Goal: Task Accomplishment & Management: Manage account settings

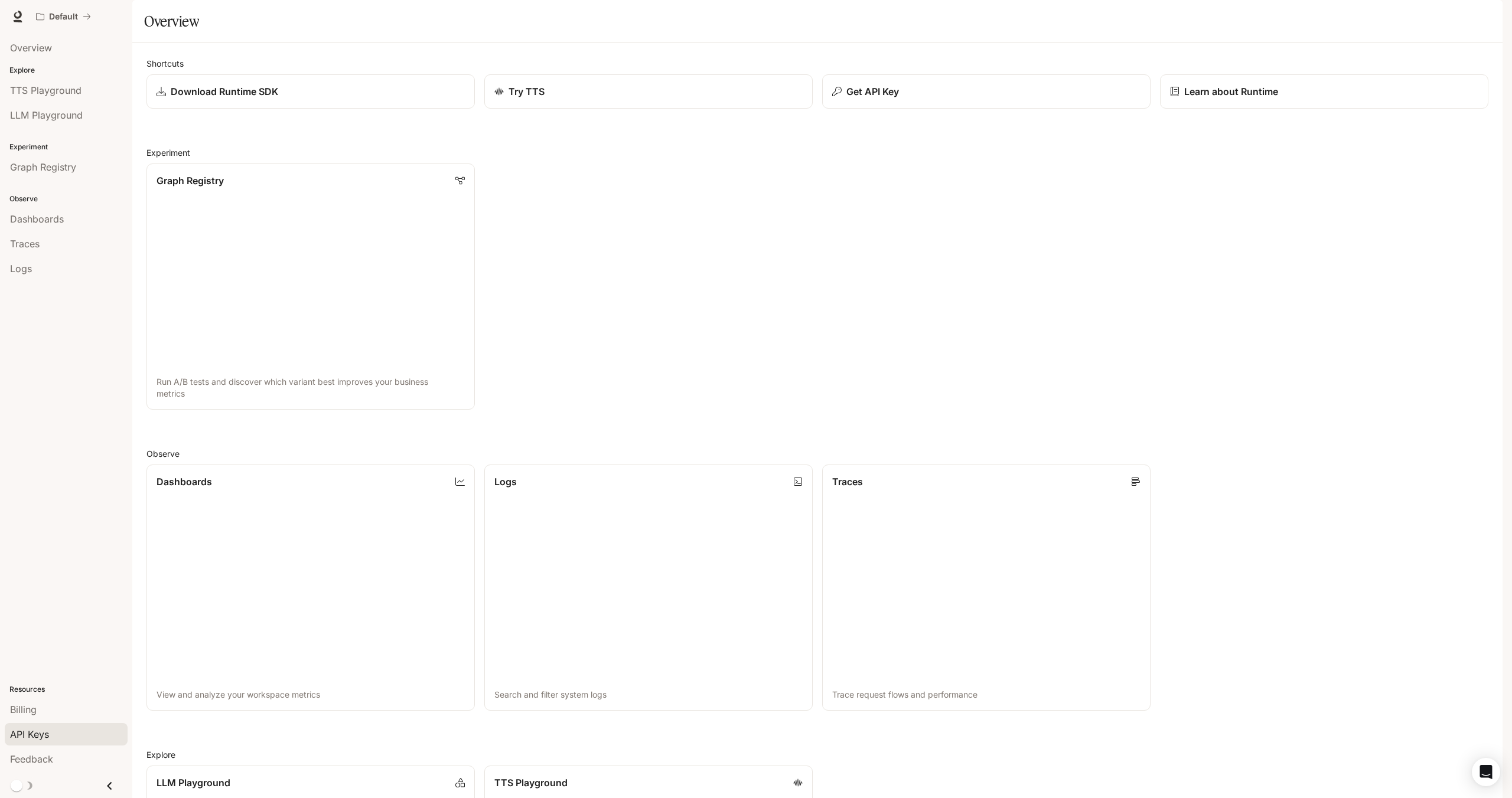
click at [47, 727] on span "API Keys" at bounding box center [29, 734] width 39 height 15
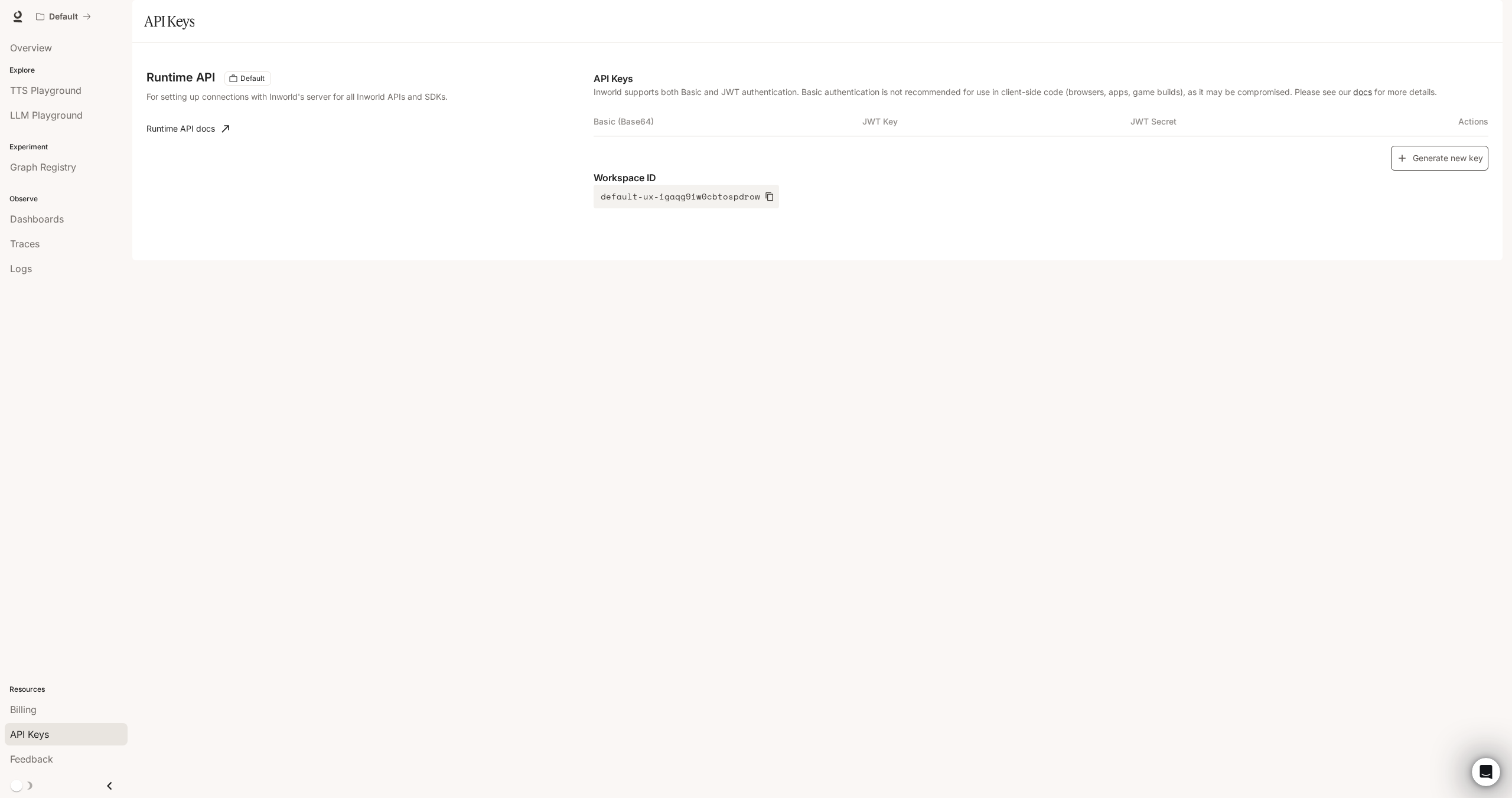
click at [1461, 171] on button "Generate new key" at bounding box center [1439, 159] width 98 height 26
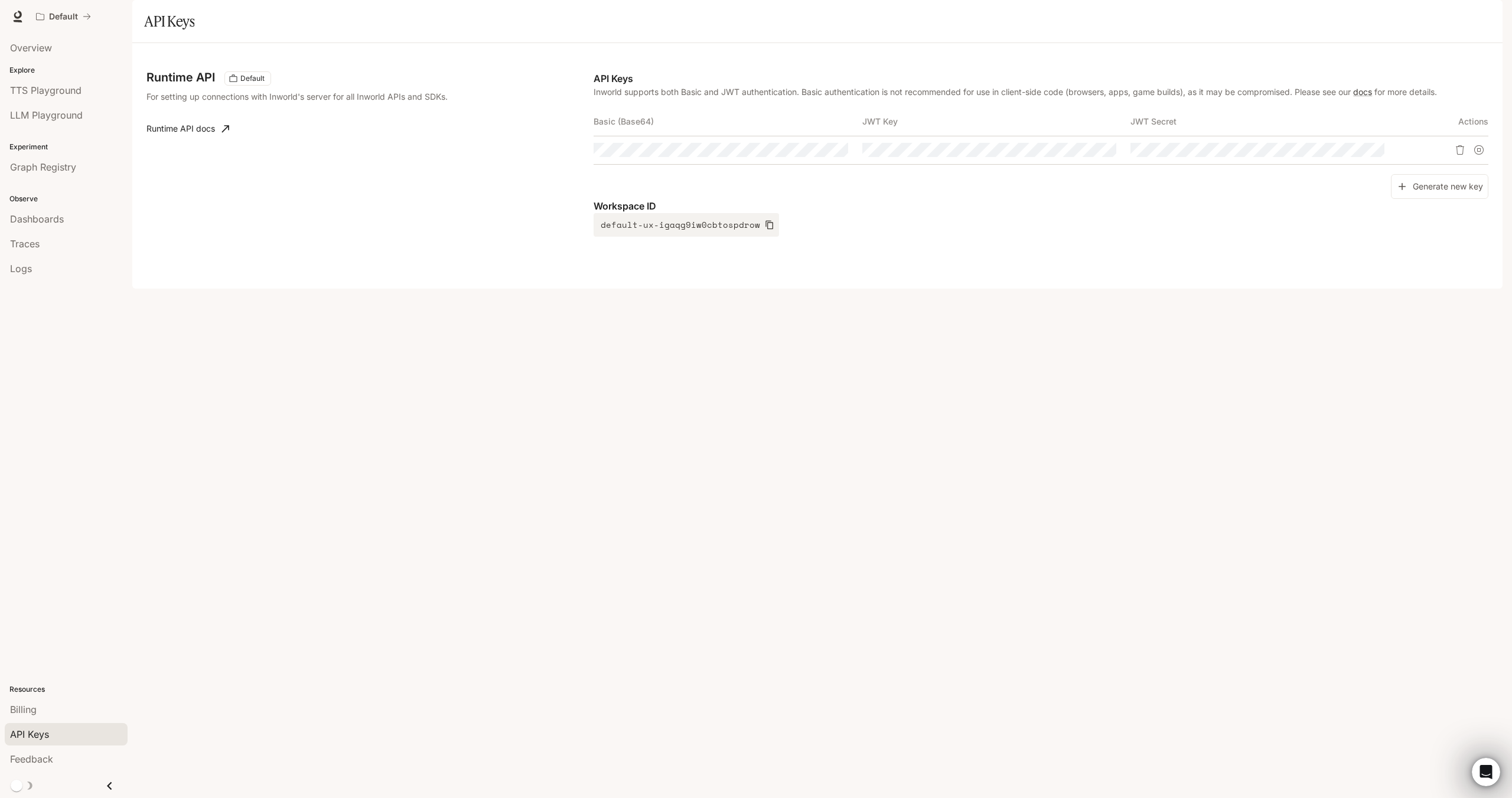
click at [925, 164] on td at bounding box center [996, 150] width 268 height 28
click at [920, 164] on td at bounding box center [996, 150] width 268 height 28
click at [1084, 153] on icon "button" at bounding box center [1084, 150] width 9 height 7
click at [1344, 160] on button "button" at bounding box center [1354, 150] width 20 height 20
click at [814, 154] on icon "button" at bounding box center [817, 150] width 9 height 9
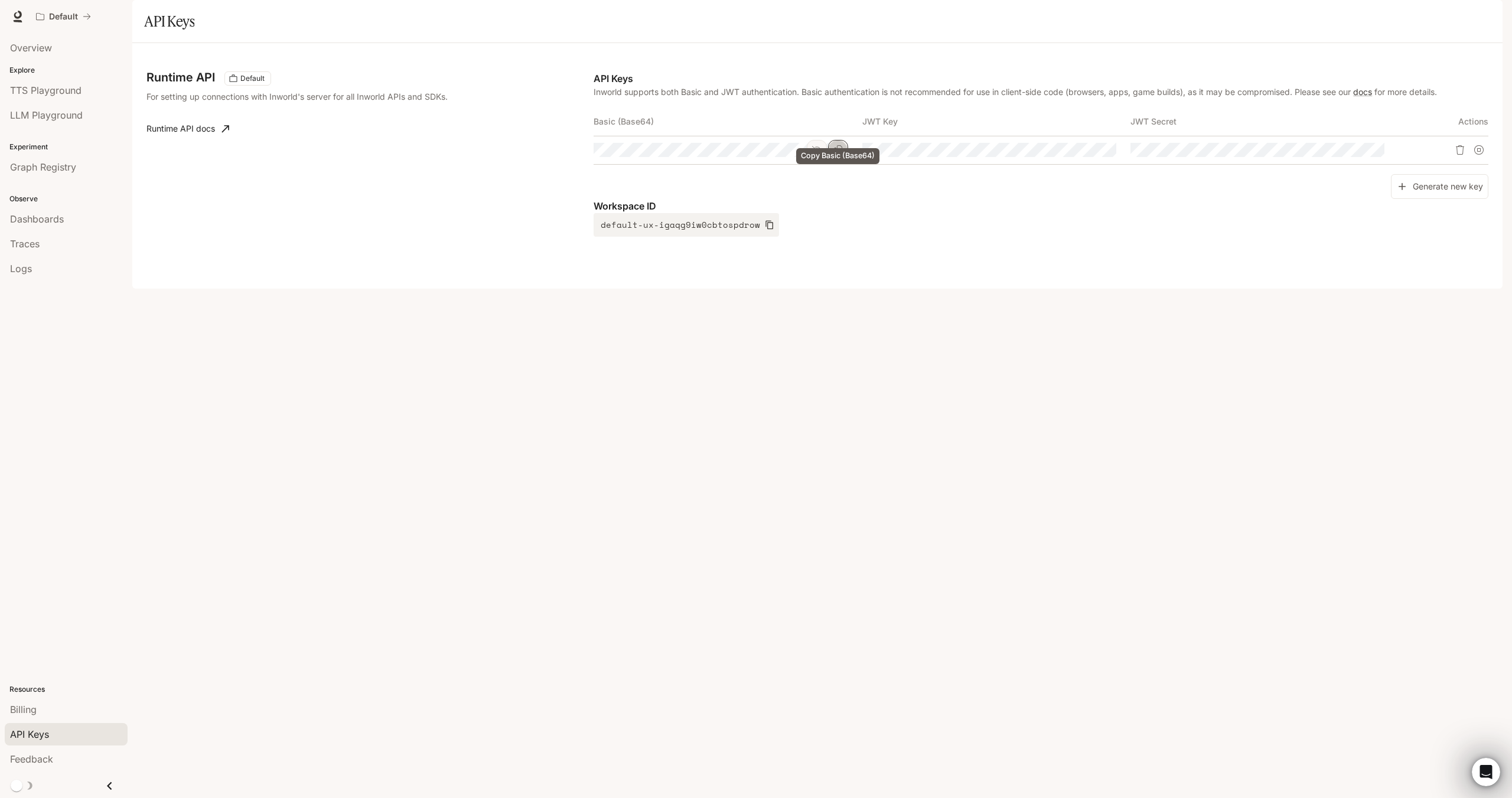
click at [844, 160] on button "Copy Basic (Base64)" at bounding box center [838, 150] width 20 height 20
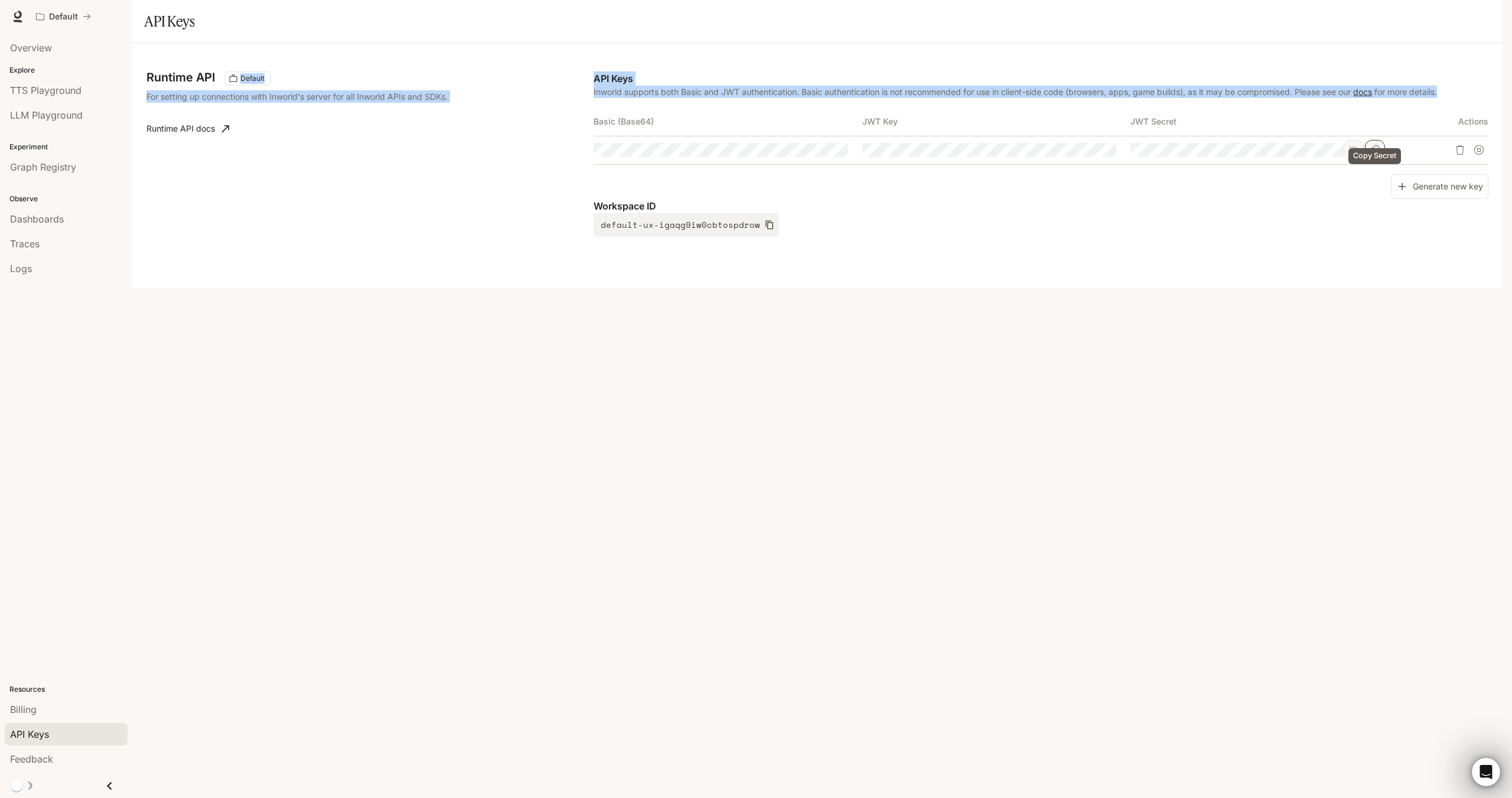
drag, startPoint x: 625, startPoint y: 140, endPoint x: 1380, endPoint y: 190, distance: 756.7
click at [1380, 190] on div "Runtime API Default For setting up connections with Inworld's server for all In…" at bounding box center [817, 166] width 1342 height 217
copy div "Default For setting up connections with Inworld's server for all Inworld APIs a…"
click at [191, 141] on link "Runtime API docs" at bounding box center [187, 129] width 92 height 24
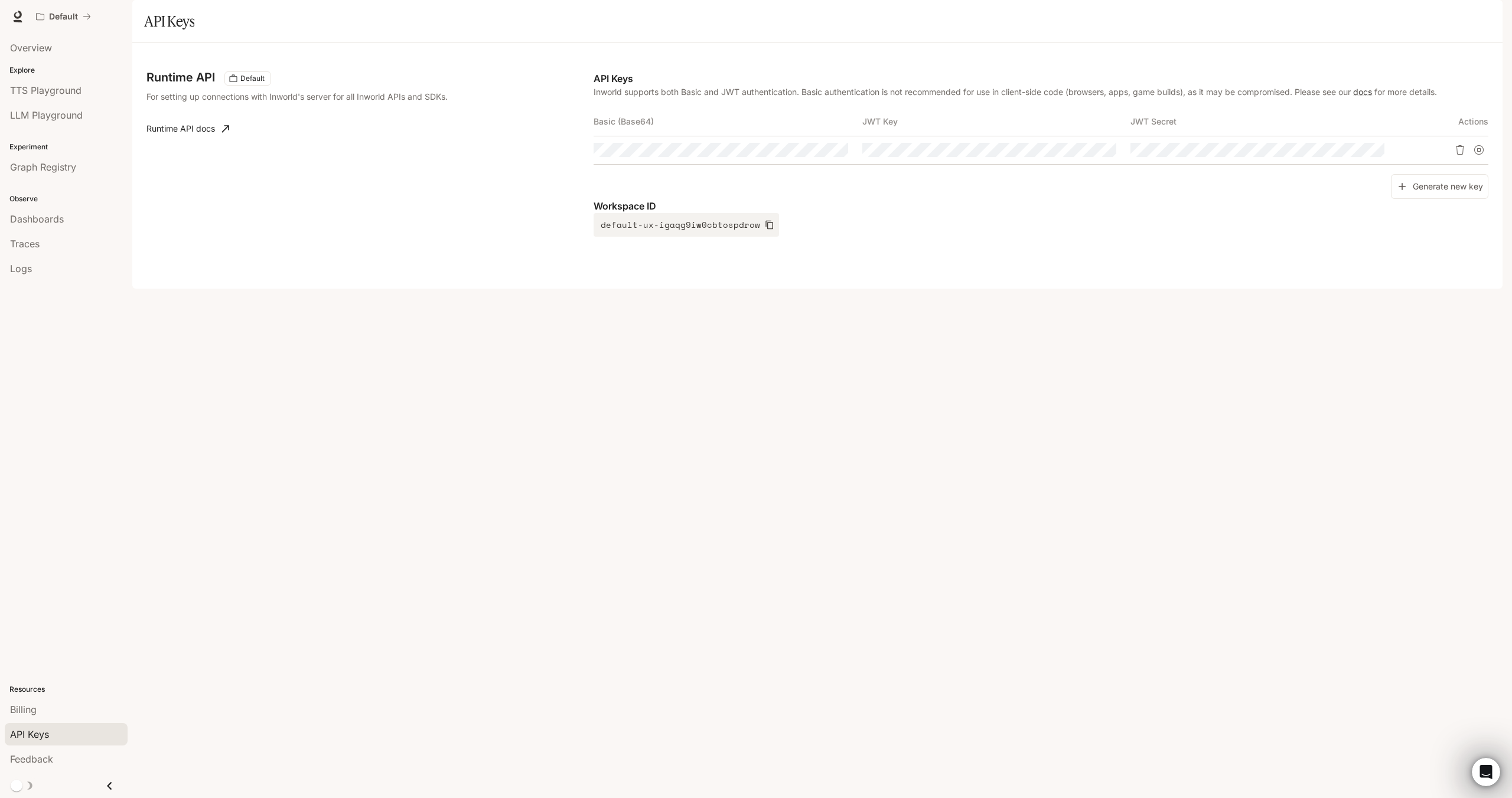
click at [830, 236] on div "Workspace ID default-ux-igaqg9iw0cbtospdrow" at bounding box center [1041, 217] width 894 height 37
click at [841, 164] on td at bounding box center [727, 150] width 268 height 28
click at [1035, 164] on tr at bounding box center [1041, 150] width 894 height 28
click at [922, 275] on div "Runtime API Default For setting up connections with Inworld's server for all In…" at bounding box center [817, 166] width 1342 height 217
